Goal: Information Seeking & Learning: Learn about a topic

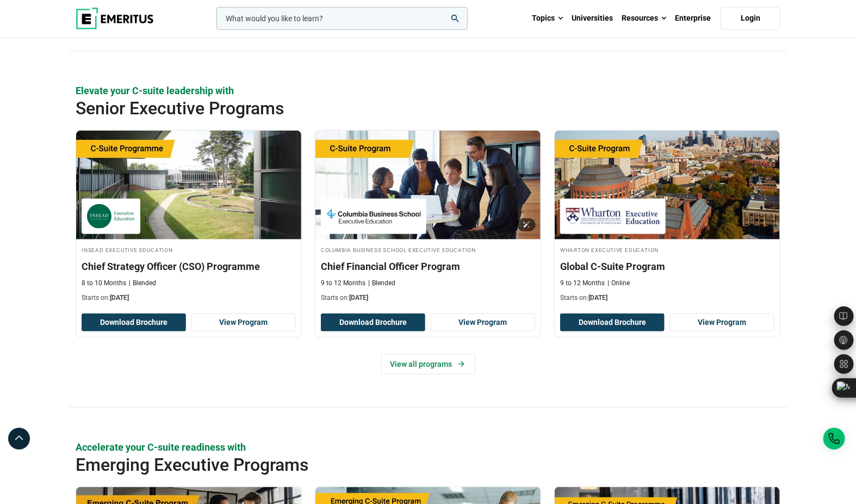
scroll to position [361, 0]
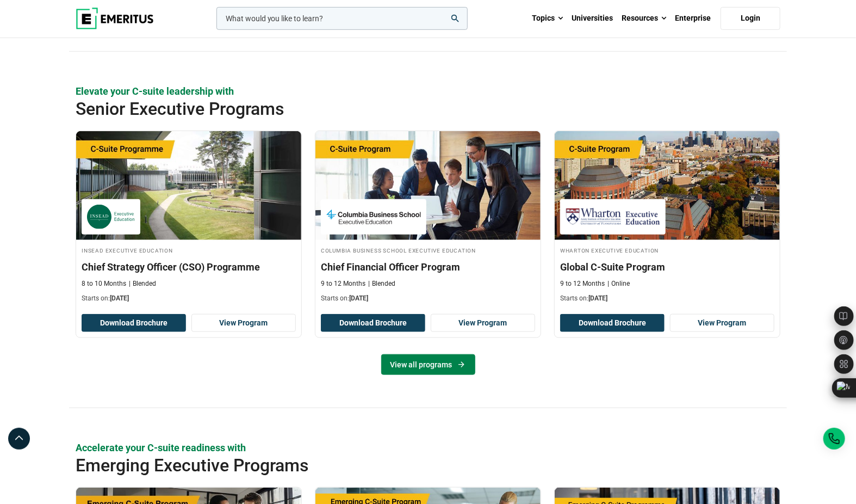
click at [434, 366] on link "View all programs" at bounding box center [428, 364] width 94 height 21
